Goal: Task Accomplishment & Management: Manage account settings

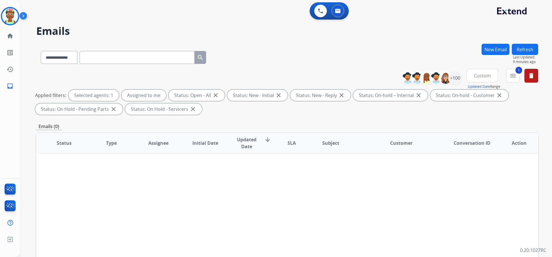
select select "**********"
click at [12, 20] on img at bounding box center [10, 16] width 16 height 16
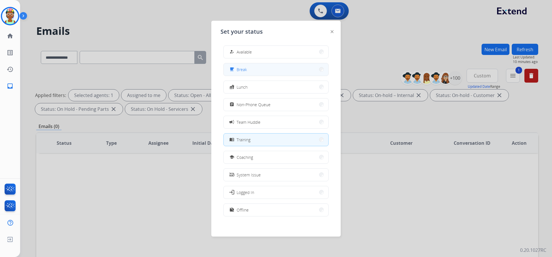
click at [252, 63] on div "free_breakfast Break" at bounding box center [275, 69] width 105 height 13
click at [254, 73] on button "free_breakfast Break" at bounding box center [276, 69] width 105 height 12
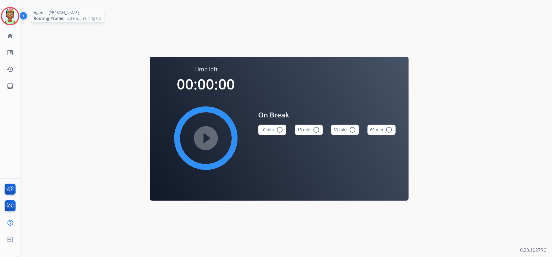
click at [16, 15] on img at bounding box center [10, 16] width 16 height 16
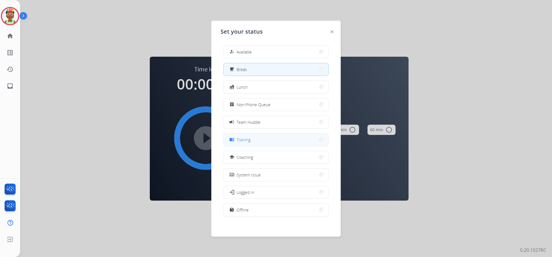
click at [269, 142] on button "menu_book Training" at bounding box center [276, 139] width 105 height 12
